Goal: Task Accomplishment & Management: Manage account settings

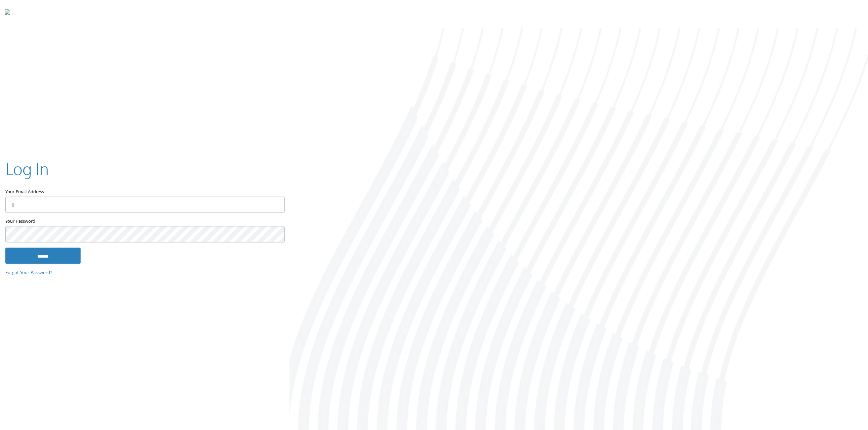
click at [81, 205] on input "Your Email Address" at bounding box center [144, 205] width 279 height 16
type input "**********"
click at [5, 248] on input "******" at bounding box center [42, 256] width 75 height 16
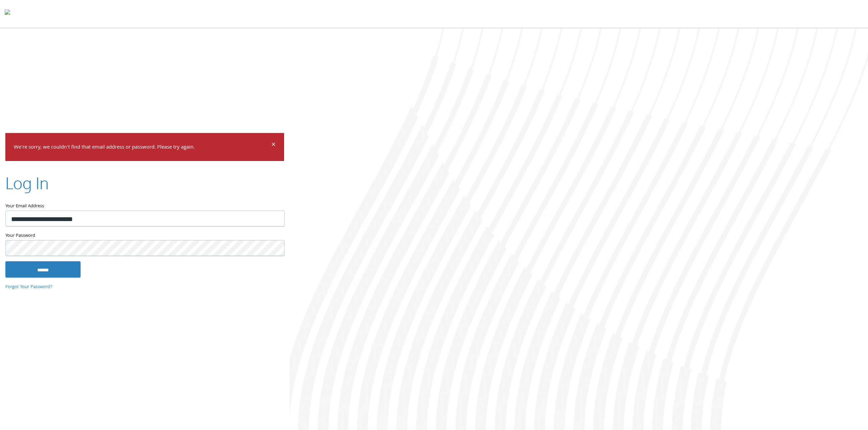
click at [5, 262] on input "******" at bounding box center [42, 270] width 75 height 16
